Goal: Information Seeking & Learning: Learn about a topic

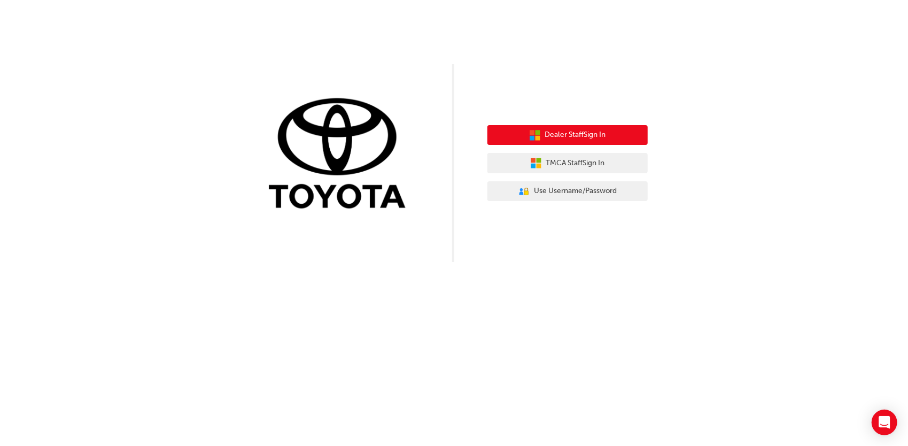
click at [612, 130] on button "Dealer Staff Sign In" at bounding box center [567, 135] width 160 height 20
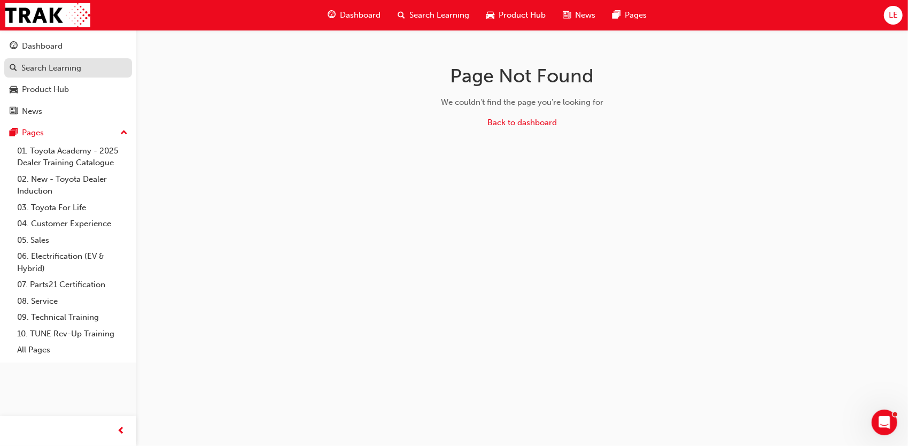
click at [36, 64] on div "Search Learning" at bounding box center [51, 68] width 60 height 12
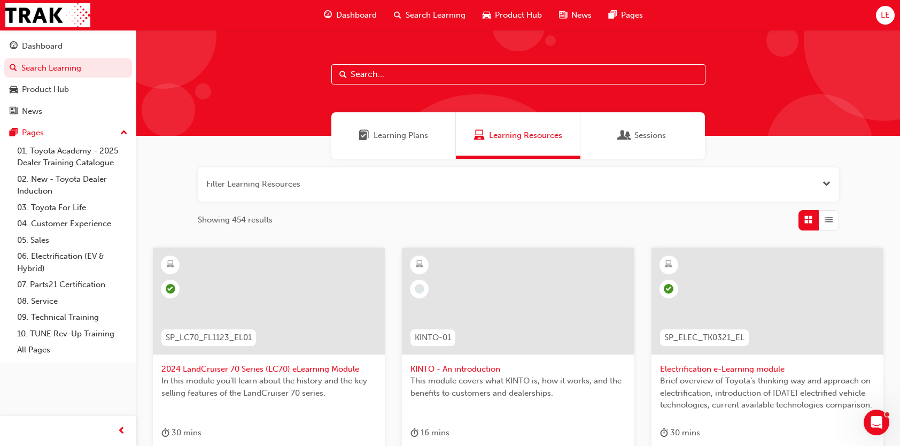
click at [417, 71] on input "text" at bounding box center [518, 74] width 374 height 20
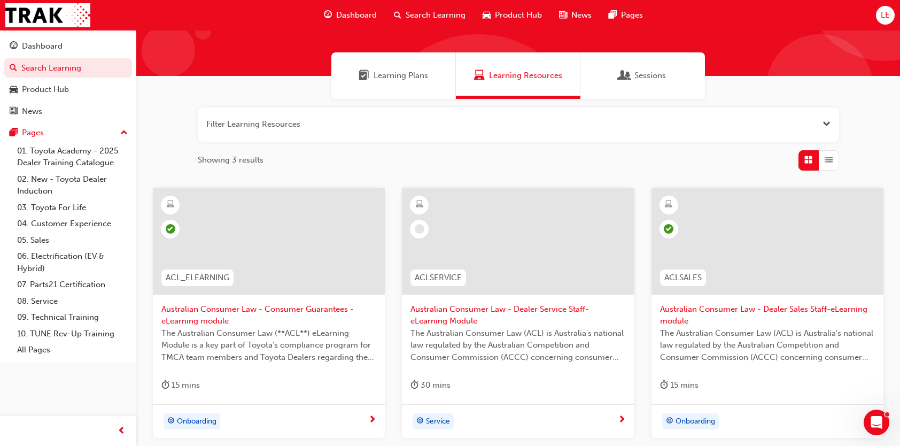
scroll to position [154, 0]
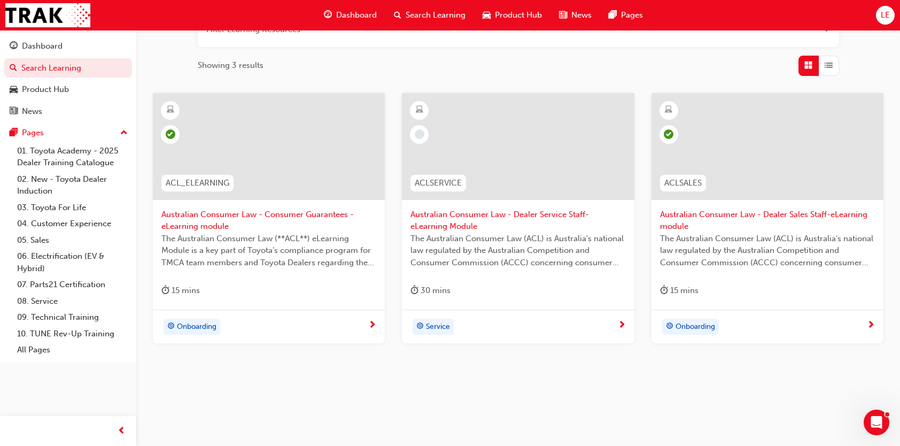
type input "acl"
click at [263, 330] on div "Onboarding" at bounding box center [264, 326] width 207 height 16
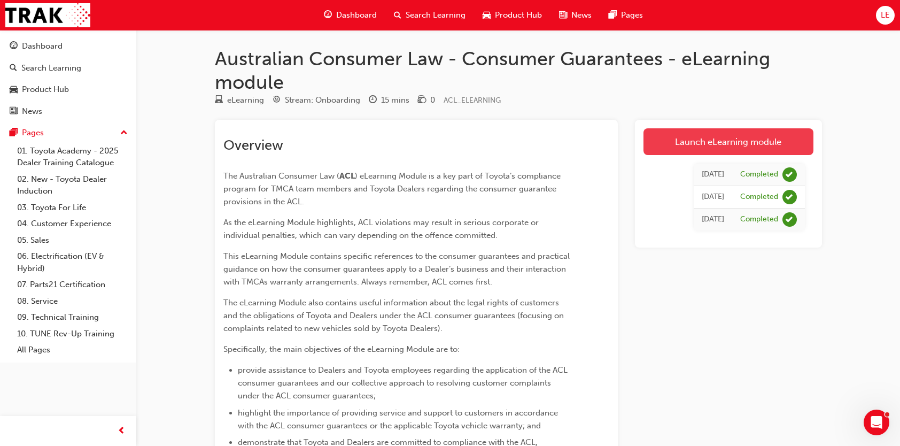
click at [732, 139] on link "Launch eLearning module" at bounding box center [728, 141] width 170 height 27
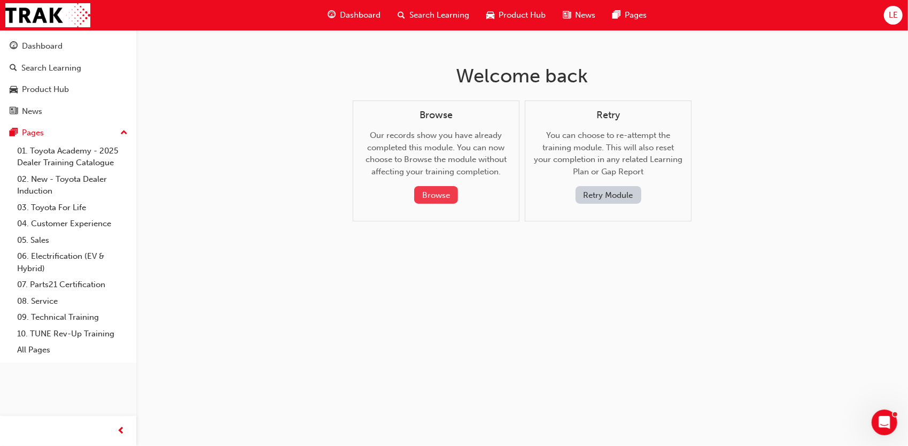
click at [453, 189] on button "Browse" at bounding box center [436, 195] width 44 height 18
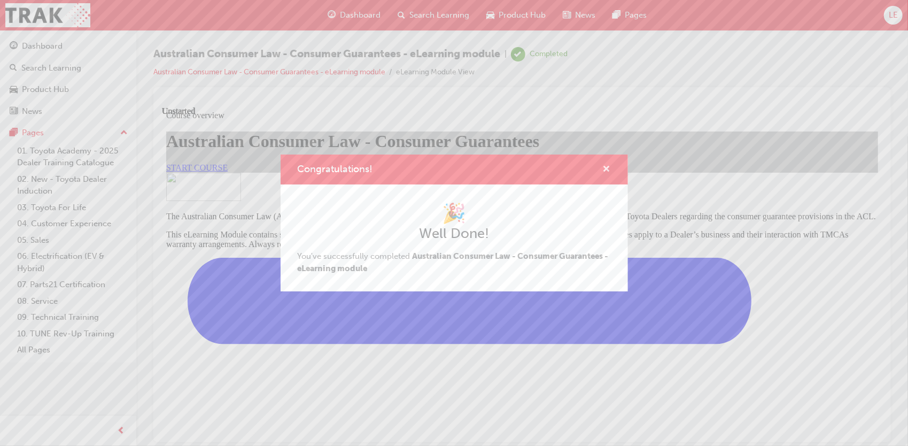
click at [606, 168] on span "cross-icon" at bounding box center [607, 170] width 8 height 10
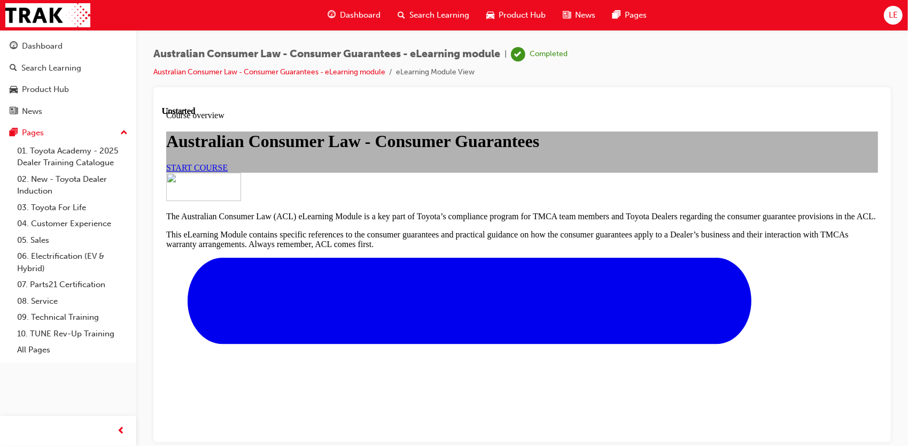
scroll to position [387, 0]
